Goal: Information Seeking & Learning: Check status

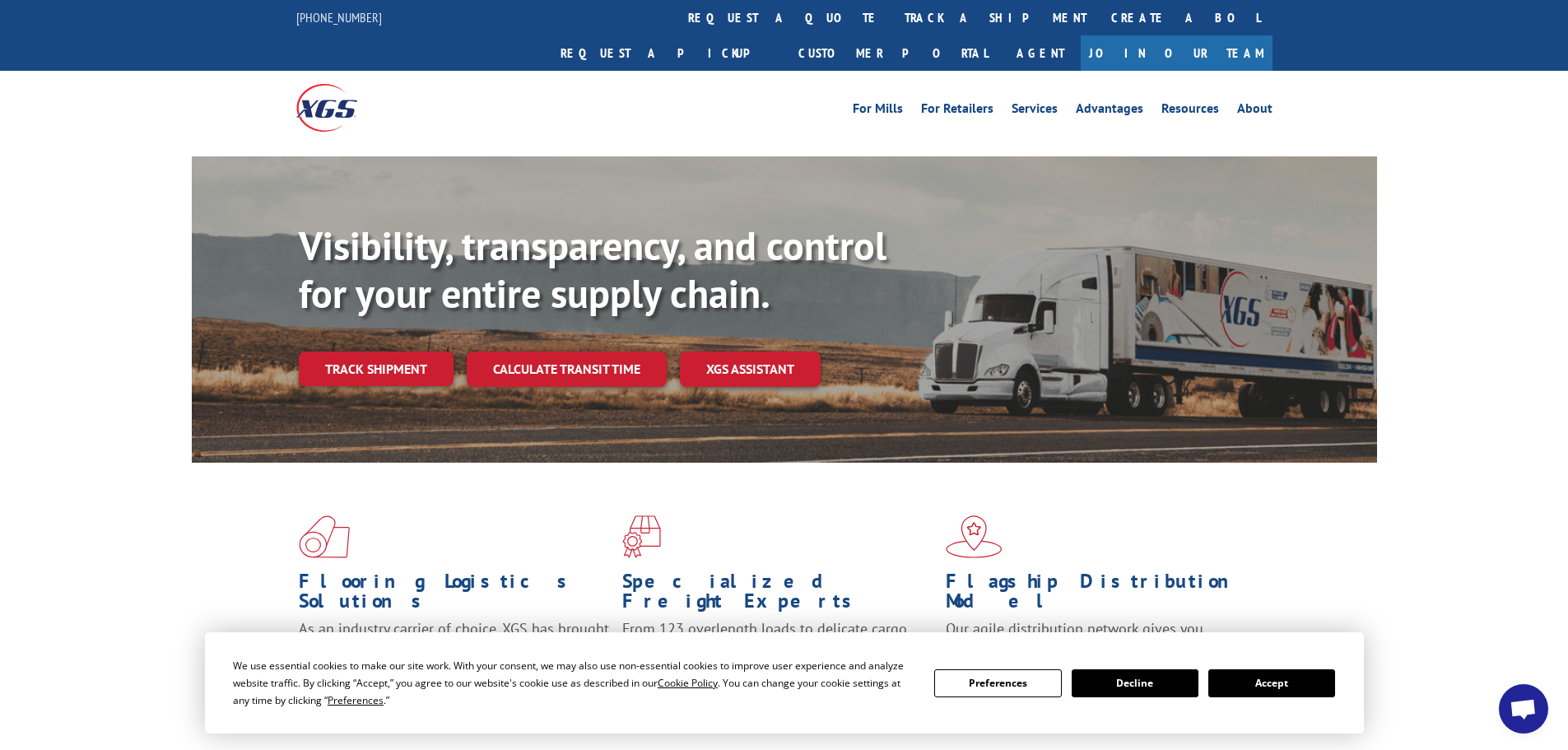
click at [1291, 681] on button "Accept" at bounding box center [1272, 684] width 127 height 28
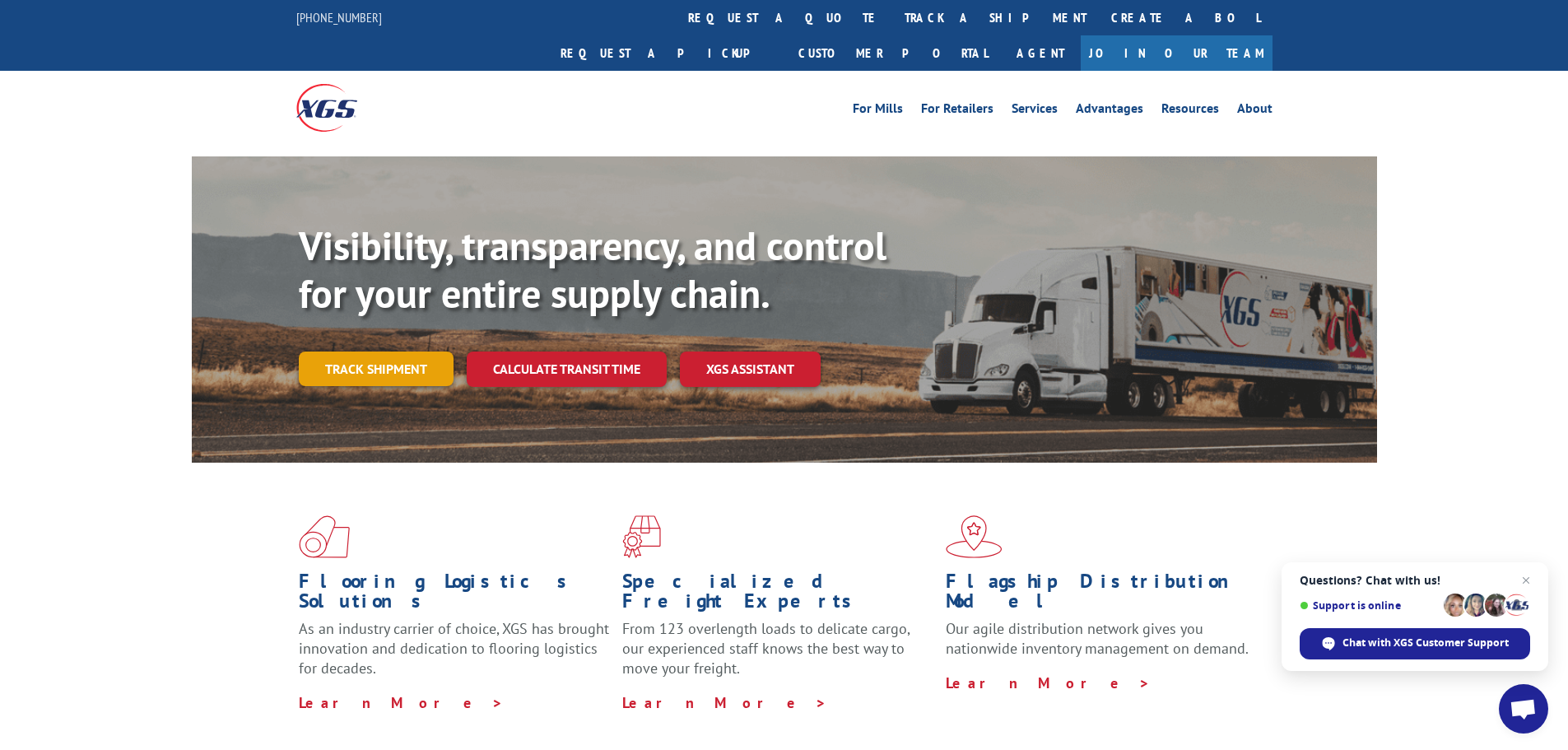
click at [379, 352] on link "Track shipment" at bounding box center [377, 369] width 155 height 35
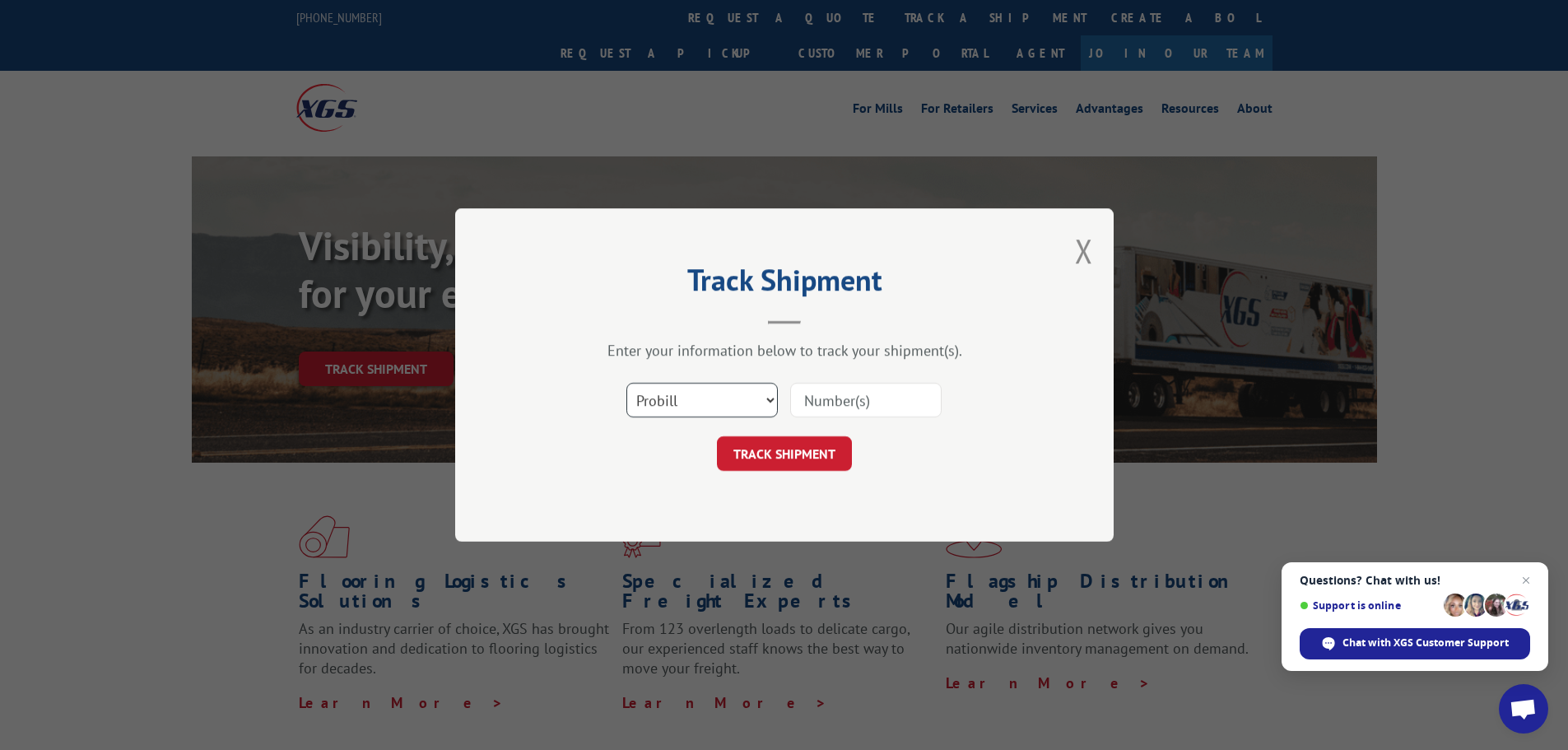
click at [717, 400] on select "Select category... Probill BOL PO" at bounding box center [702, 400] width 151 height 35
select select "bol"
click at [626, 383] on select "Select category... Probill BOL PO" at bounding box center [702, 400] width 151 height 35
click at [844, 394] on input at bounding box center [866, 400] width 151 height 35
type input "6043584"
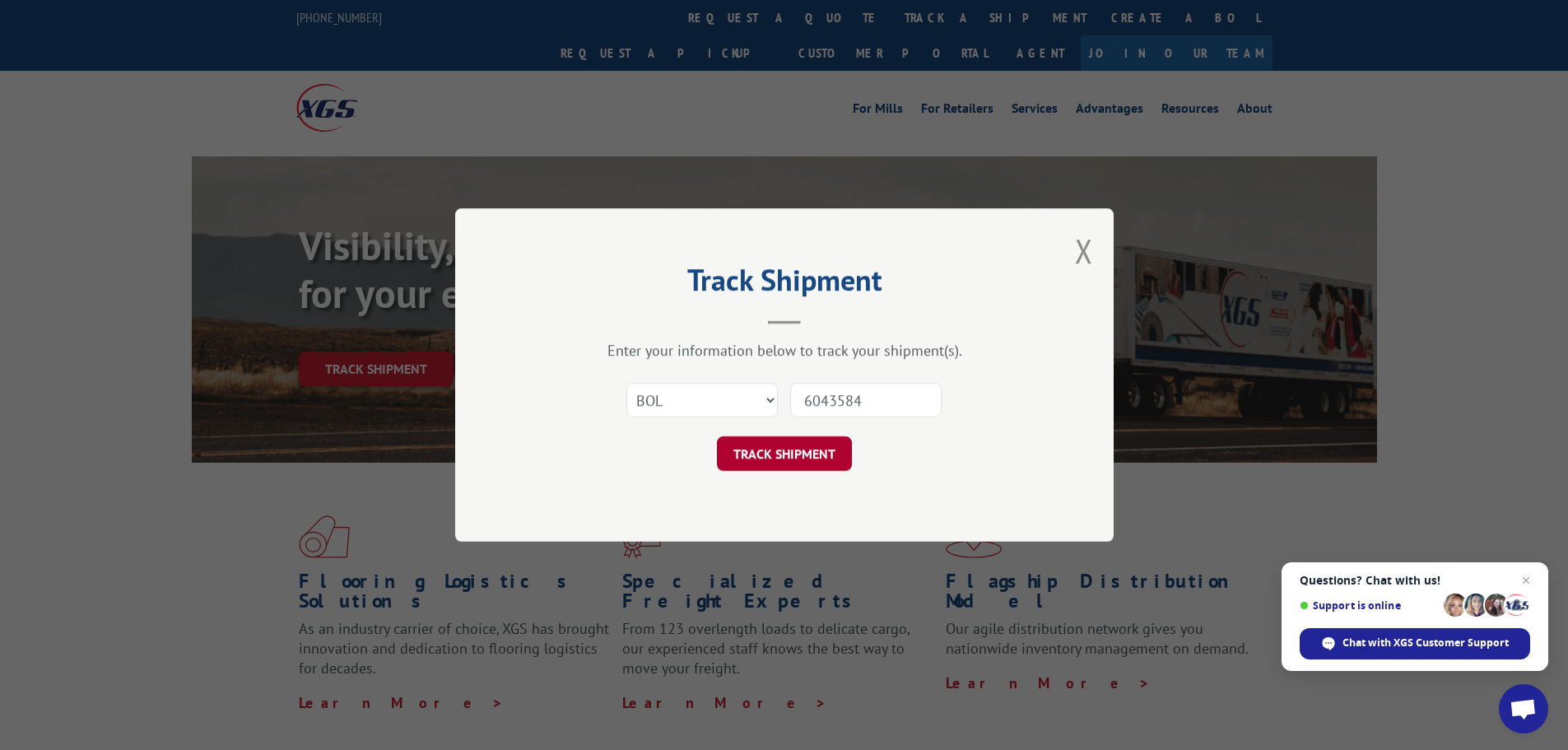
click at [747, 445] on button "TRACK SHIPMENT" at bounding box center [784, 454] width 135 height 35
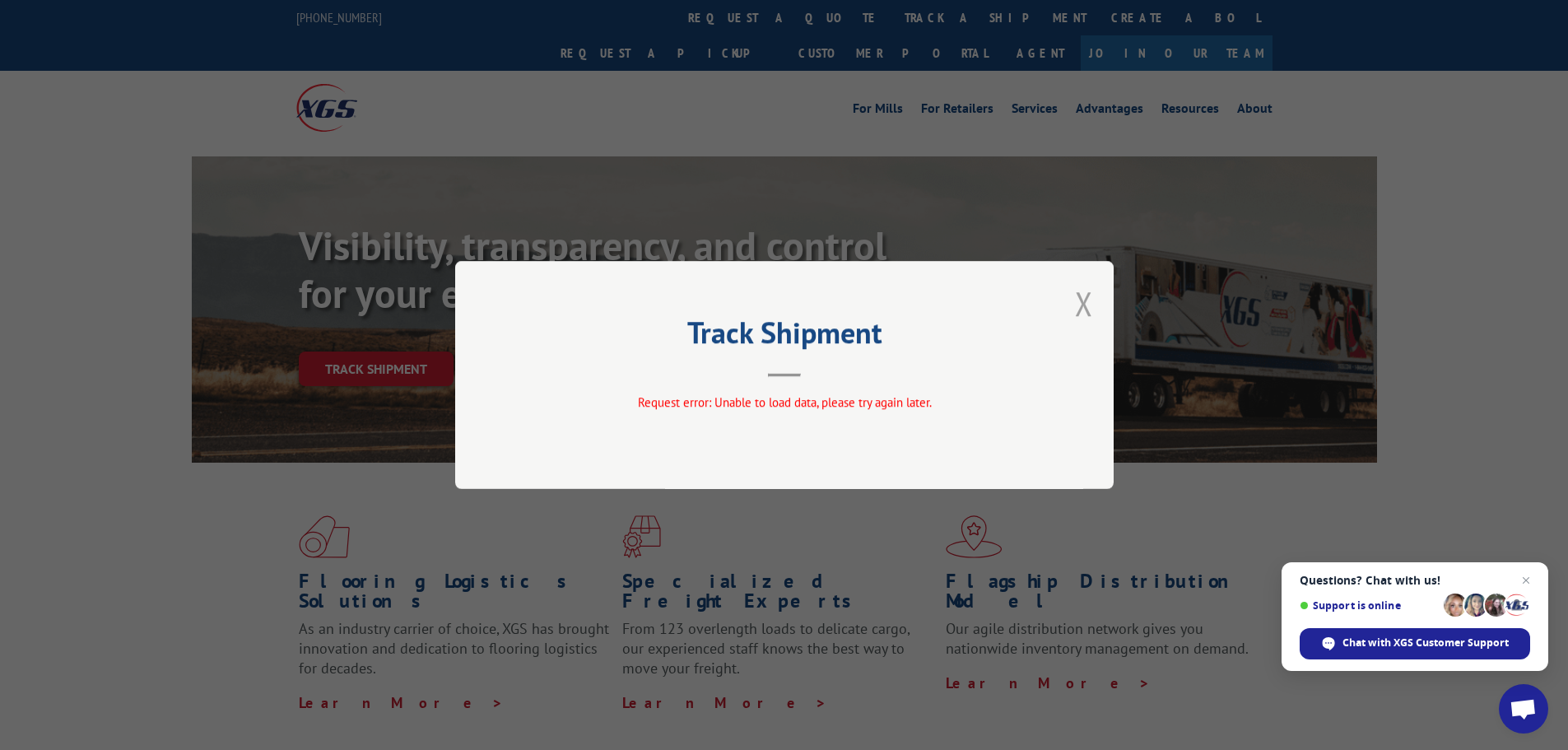
click at [1083, 305] on button "Close modal" at bounding box center [1084, 304] width 18 height 44
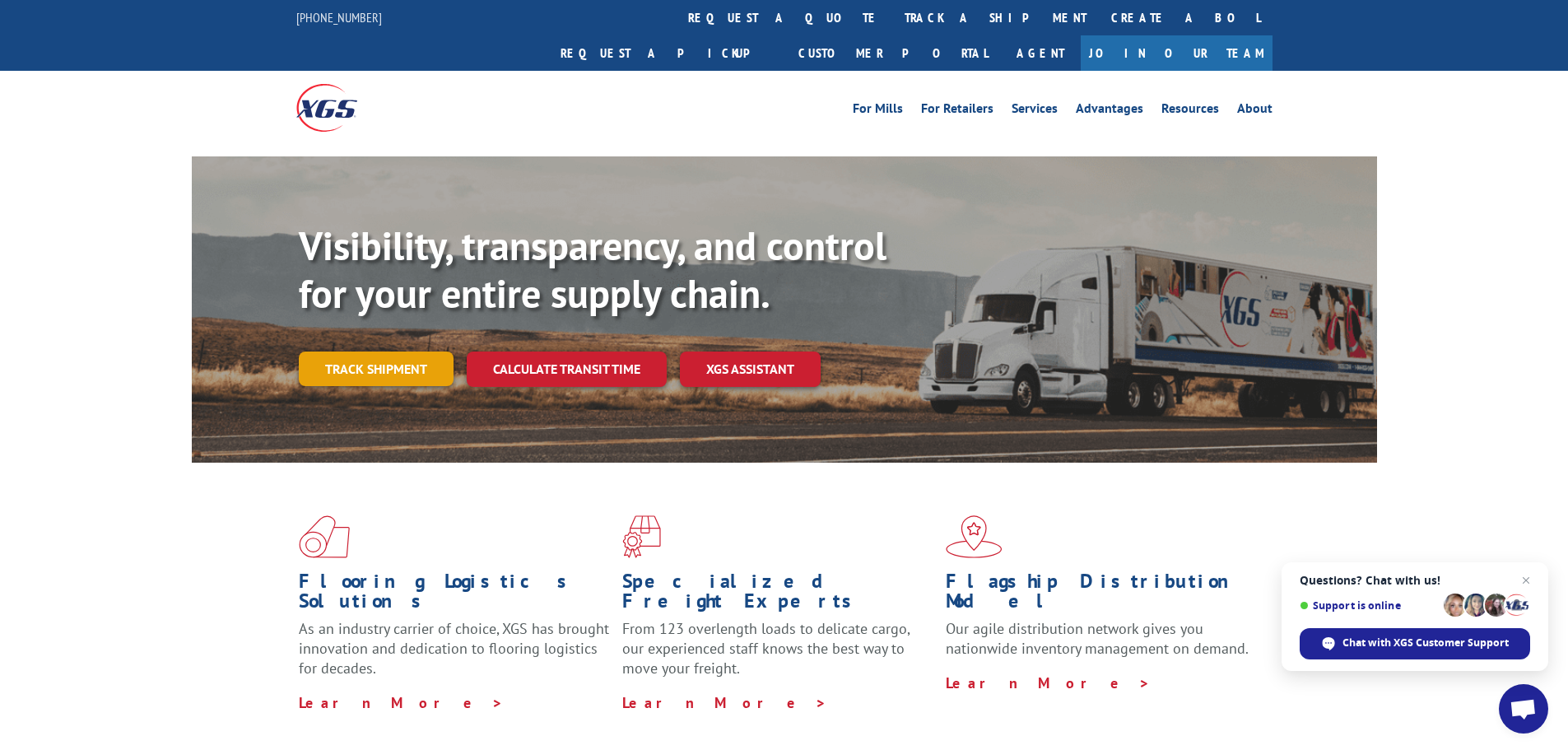
click at [352, 352] on link "Track shipment" at bounding box center [377, 369] width 155 height 35
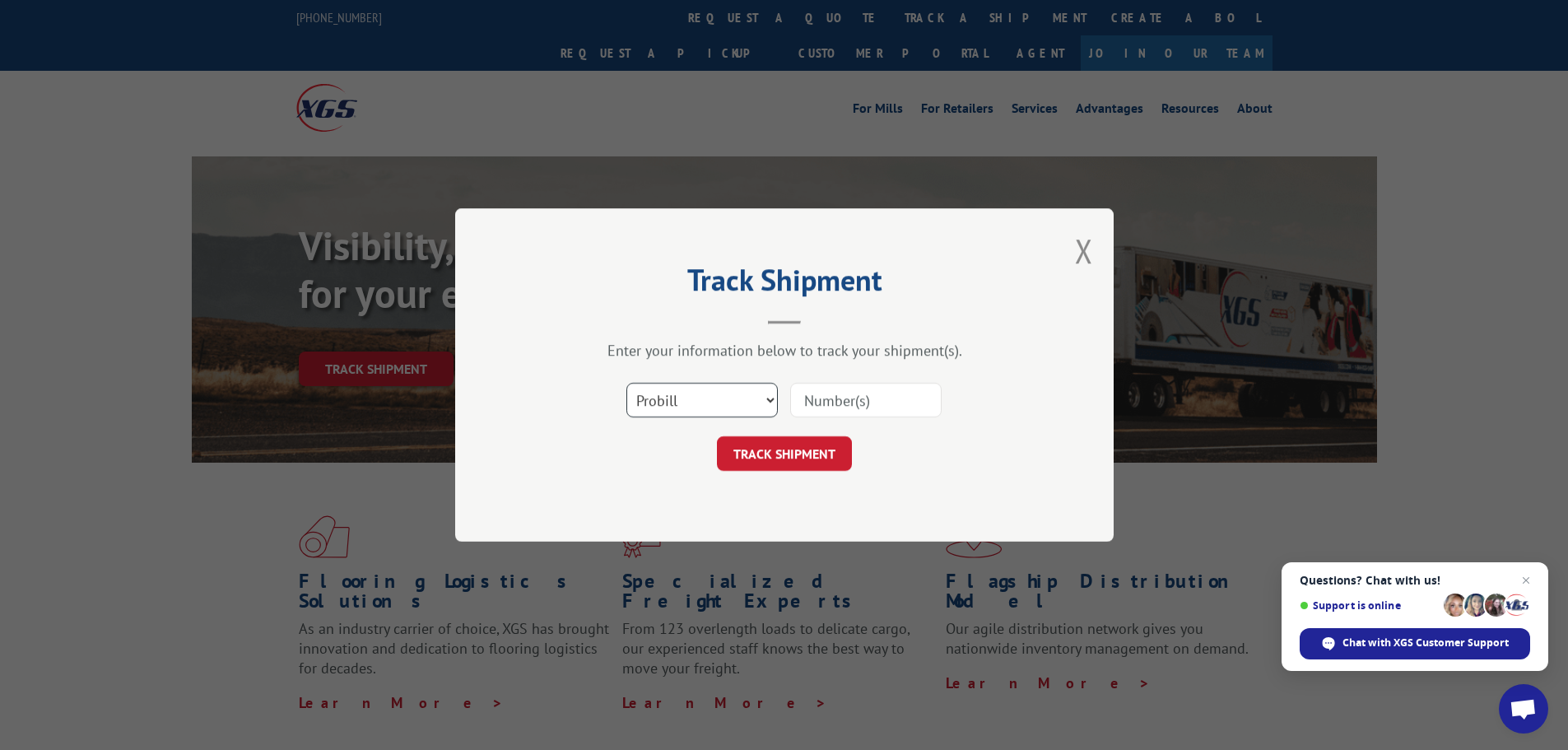
click at [697, 396] on select "Select category... Probill BOL PO" at bounding box center [702, 400] width 151 height 35
select select "bol"
click at [626, 383] on select "Select category... Probill BOL PO" at bounding box center [702, 400] width 151 height 35
click at [868, 400] on input at bounding box center [866, 400] width 151 height 35
type input "6043584"
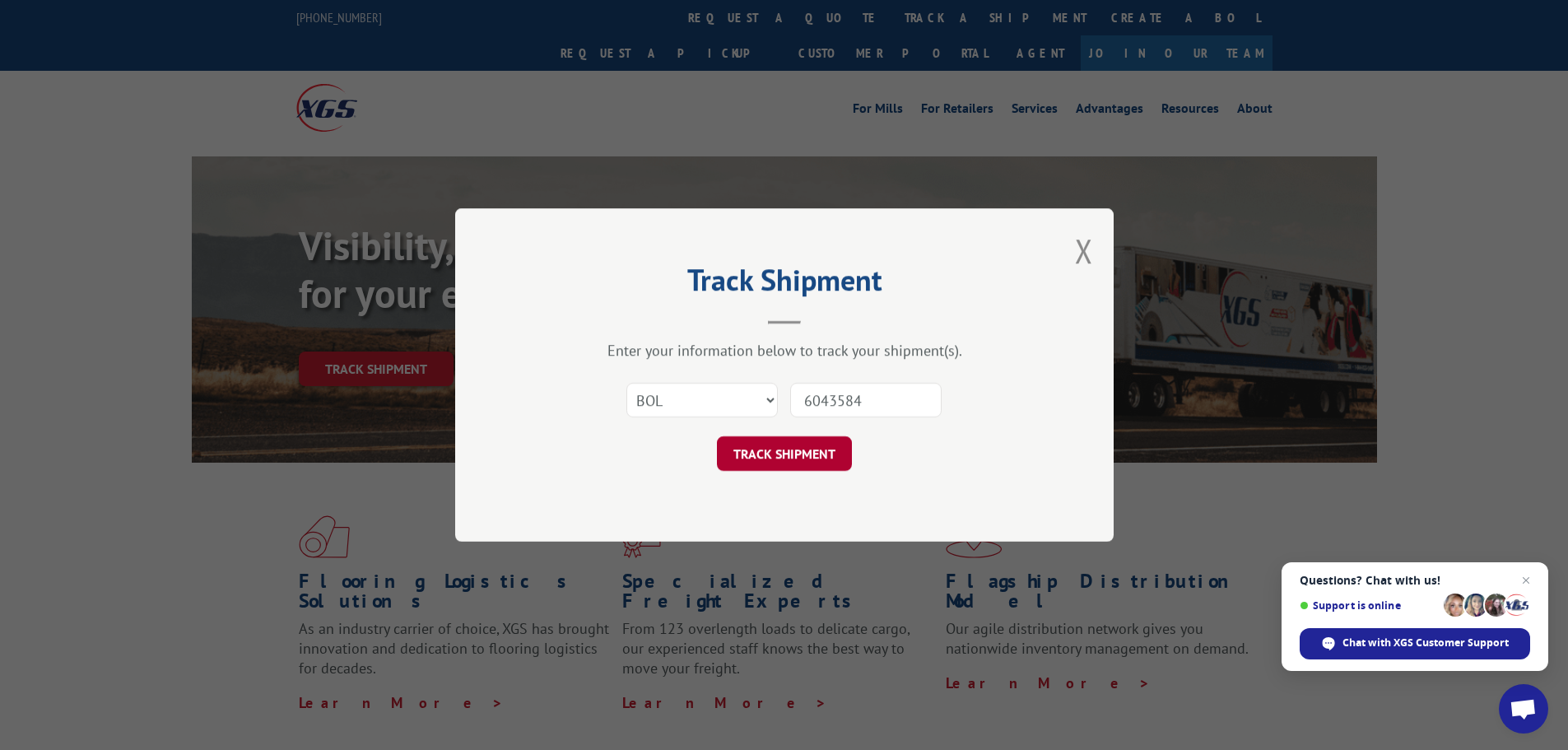
click at [793, 445] on button "TRACK SHIPMENT" at bounding box center [784, 454] width 135 height 35
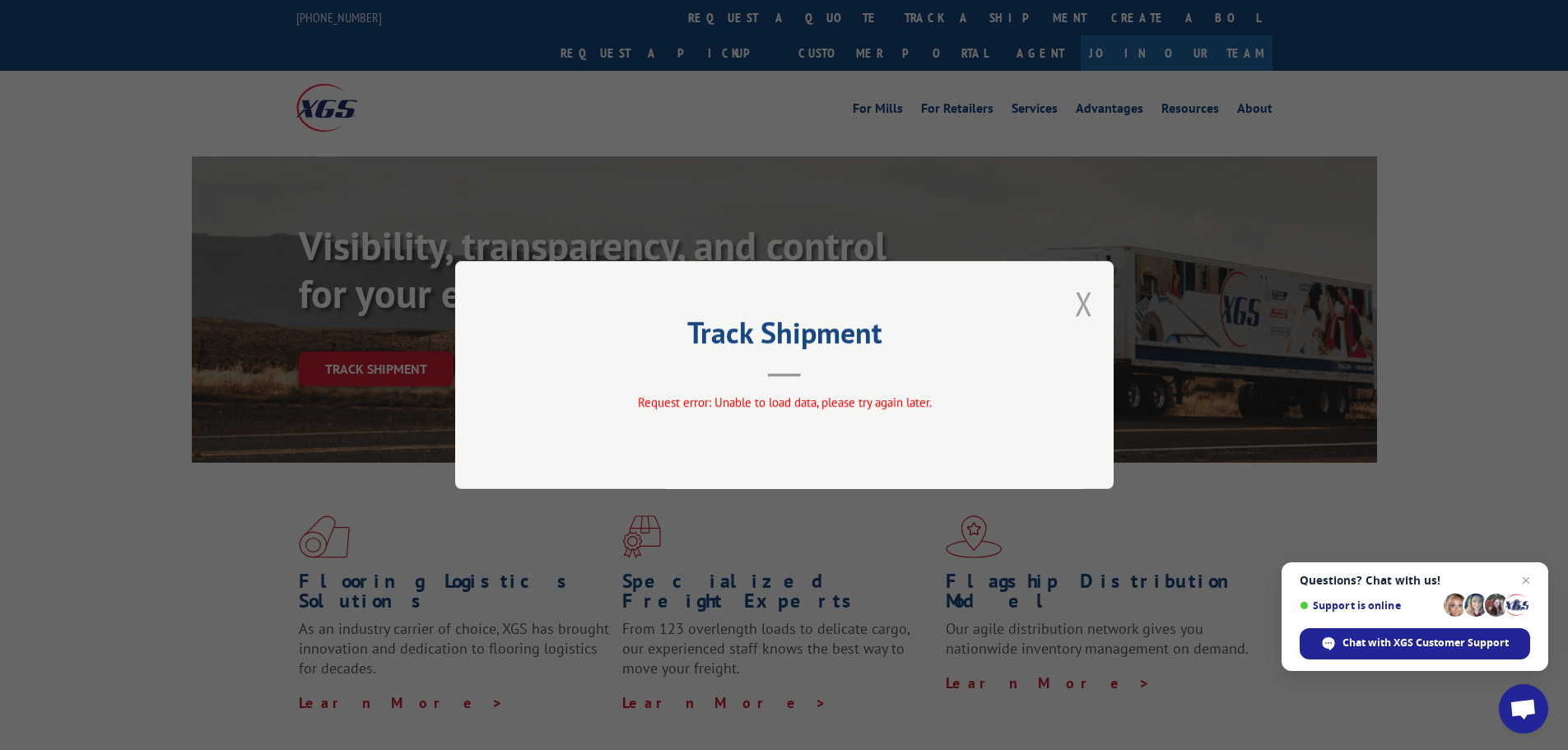
click at [1087, 309] on button "Close modal" at bounding box center [1084, 304] width 18 height 44
